Goal: Find specific page/section: Find specific page/section

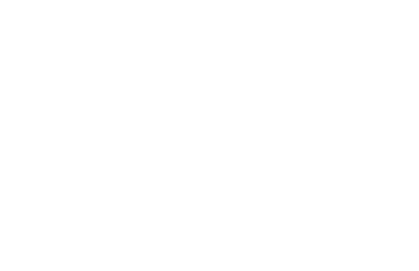
select select "100"
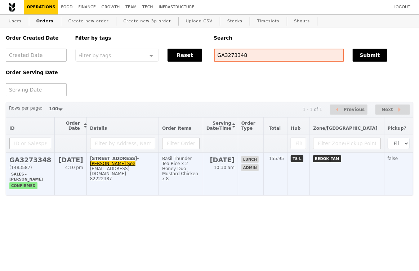
click at [135, 169] on td "[STREET_ADDRESS][PERSON_NAME] See [EMAIL_ADDRESS][DOMAIN_NAME] 82222387" at bounding box center [122, 174] width 72 height 43
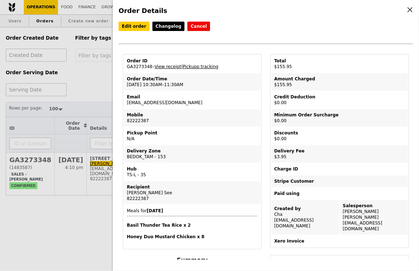
drag, startPoint x: 169, startPoint y: 102, endPoint x: 124, endPoint y: 102, distance: 45.0
click at [124, 102] on td "Email [EMAIL_ADDRESS][DOMAIN_NAME]" at bounding box center [192, 99] width 137 height 17
copy td "[EMAIL_ADDRESS][DOMAIN_NAME]"
click at [81, 84] on div "Order Details Edit order Changelog Cancel Order ID GA3273348 – View receipt | P…" at bounding box center [209, 135] width 419 height 271
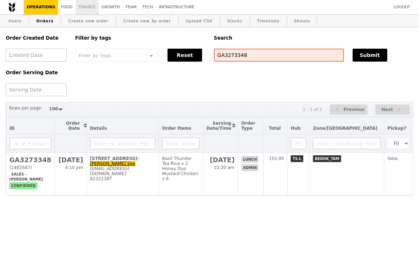
click at [90, 7] on link "Finance" at bounding box center [87, 7] width 23 height 14
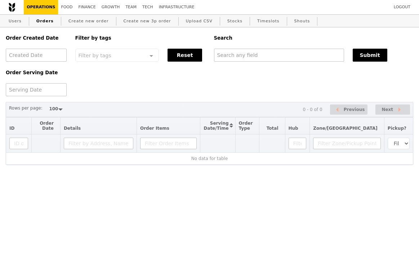
select select "100"
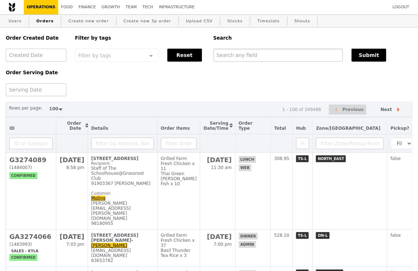
click at [272, 56] on input "text" at bounding box center [278, 55] width 130 height 13
paste input "[EMAIL_ADDRESS][DOMAIN_NAME]"
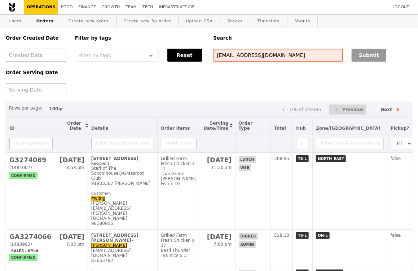
type input "[EMAIL_ADDRESS][DOMAIN_NAME]"
click at [361, 56] on button "Submit" at bounding box center [368, 55] width 35 height 13
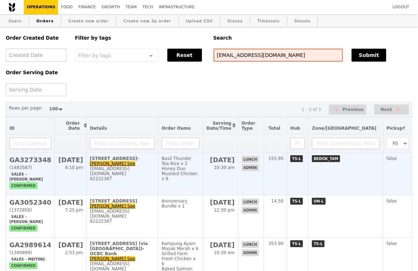
click at [120, 176] on div "[EMAIL_ADDRESS][DOMAIN_NAME]" at bounding box center [122, 171] width 65 height 10
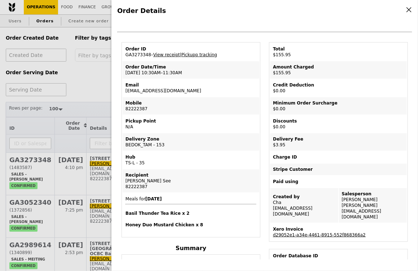
scroll to position [73, 0]
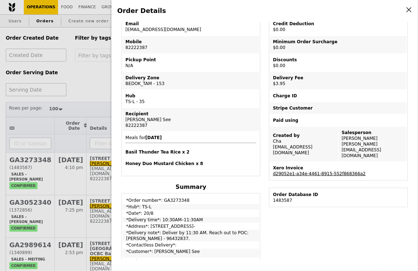
click at [285, 171] on link "d29052e1-a34e-4461-8915-552f868366a2" at bounding box center [319, 173] width 93 height 5
click at [290, 171] on link "d29052e1-a34e-4461-8915-552f868366a2" at bounding box center [319, 173] width 93 height 5
